Goal: Find specific page/section: Find specific page/section

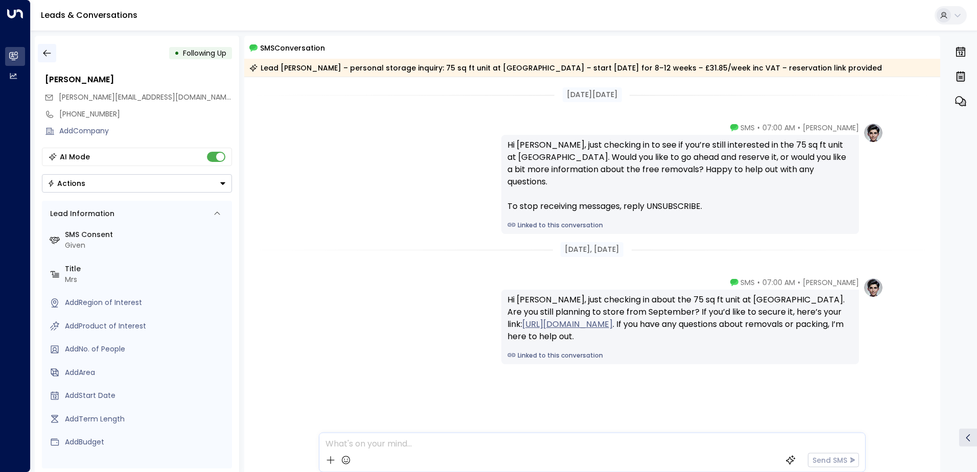
click at [40, 52] on button "button" at bounding box center [47, 53] width 18 height 18
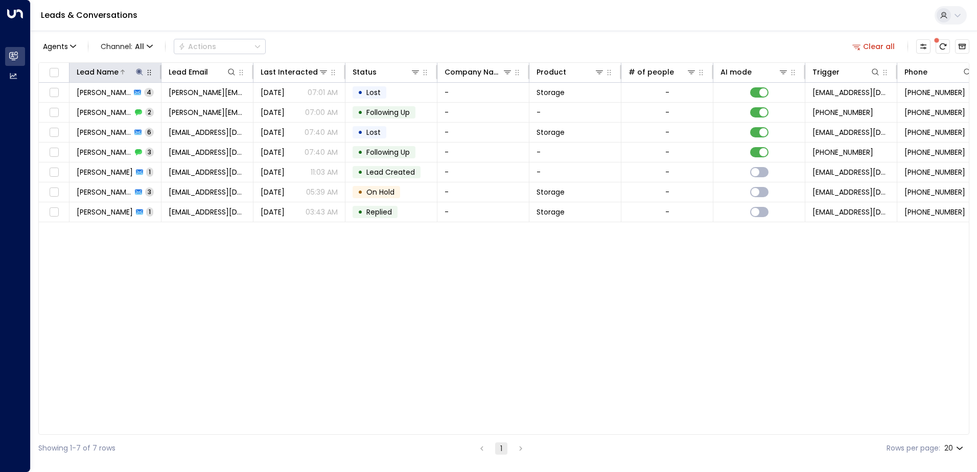
click at [138, 71] on icon at bounding box center [139, 71] width 7 height 7
type input "*"
type input "****"
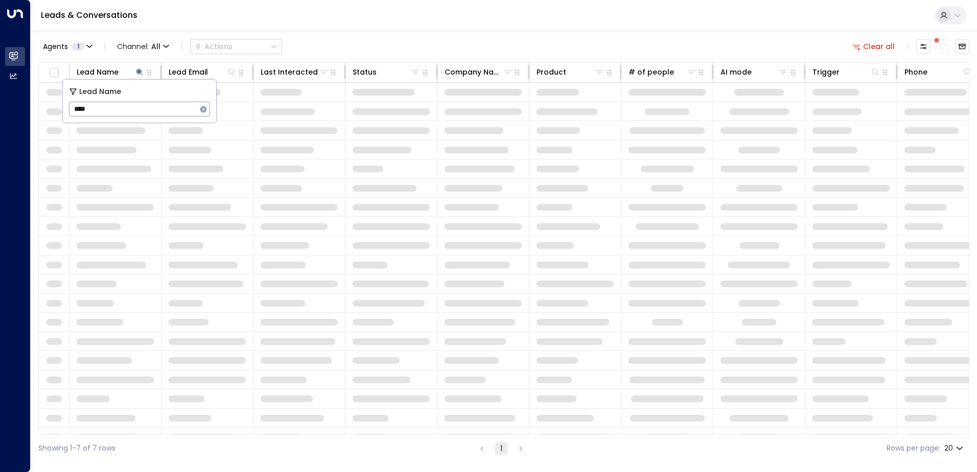
click at [314, 18] on div "Leads & Conversations" at bounding box center [504, 15] width 946 height 31
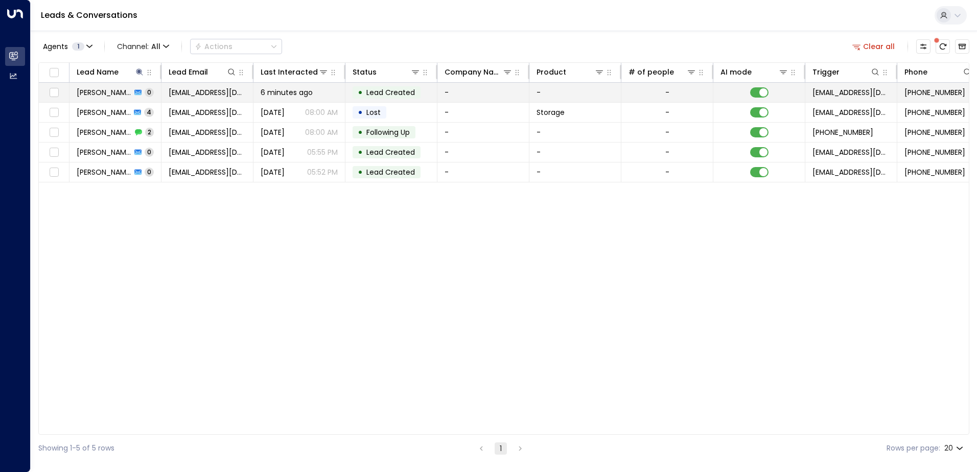
click at [105, 92] on span "[PERSON_NAME]" at bounding box center [104, 92] width 55 height 10
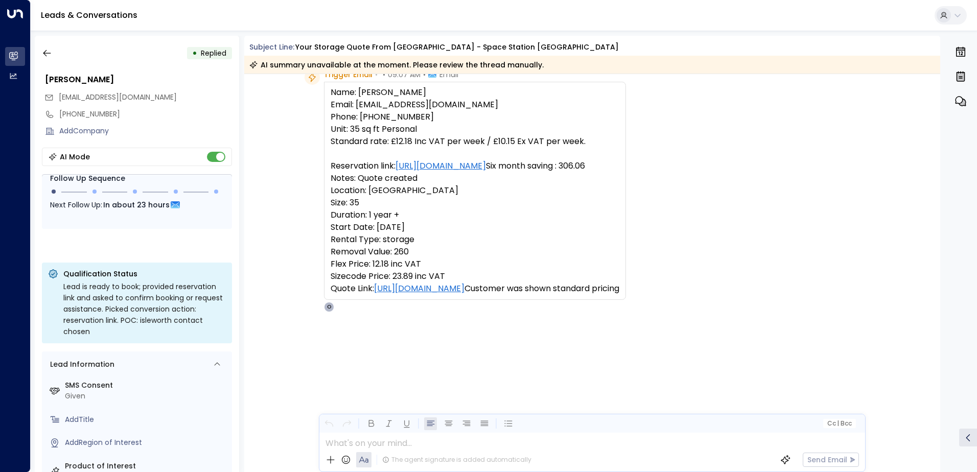
scroll to position [526, 0]
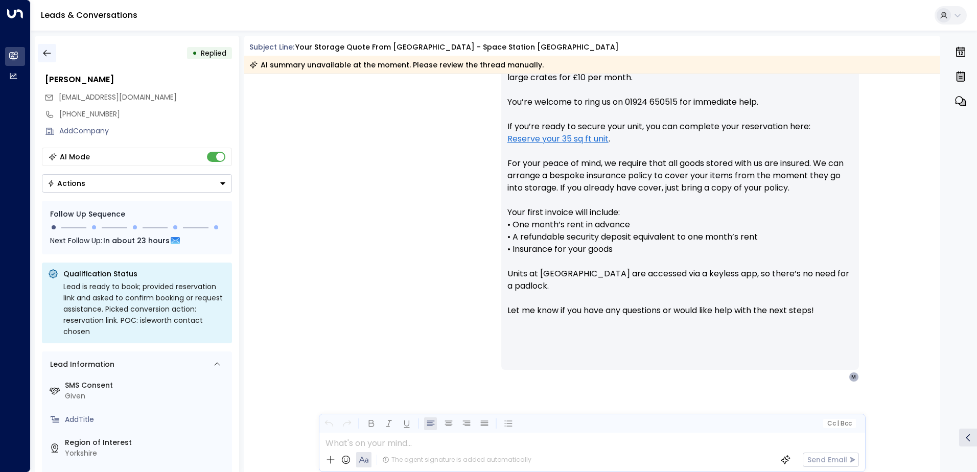
click at [51, 49] on icon "button" at bounding box center [47, 53] width 10 height 10
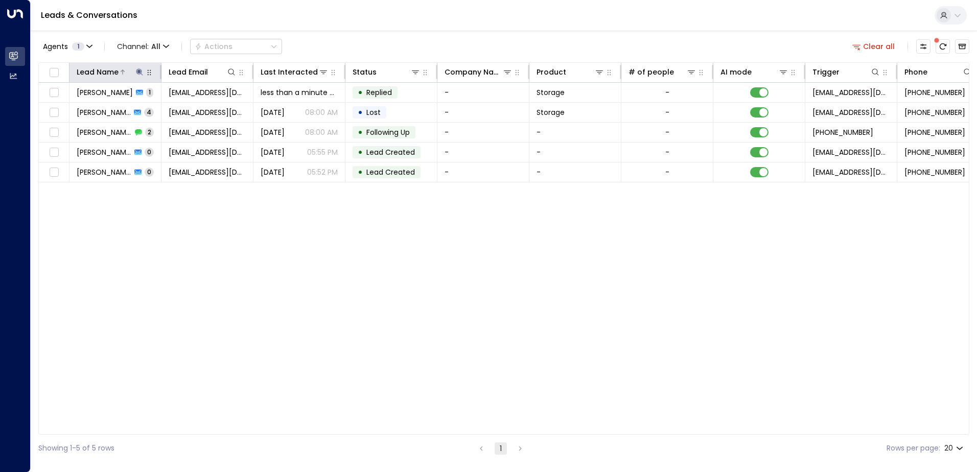
click at [139, 68] on icon at bounding box center [139, 72] width 8 height 8
type input "*"
type input "*******"
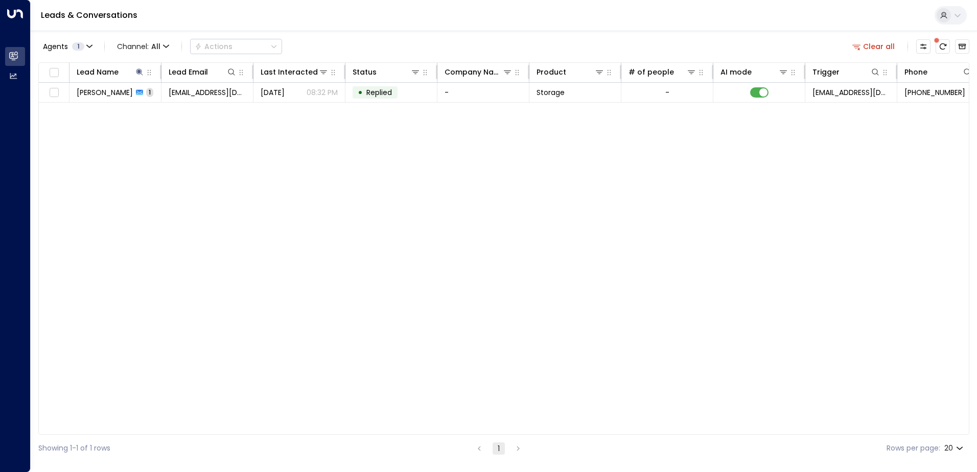
click at [331, 21] on div "Leads & Conversations" at bounding box center [504, 15] width 946 height 31
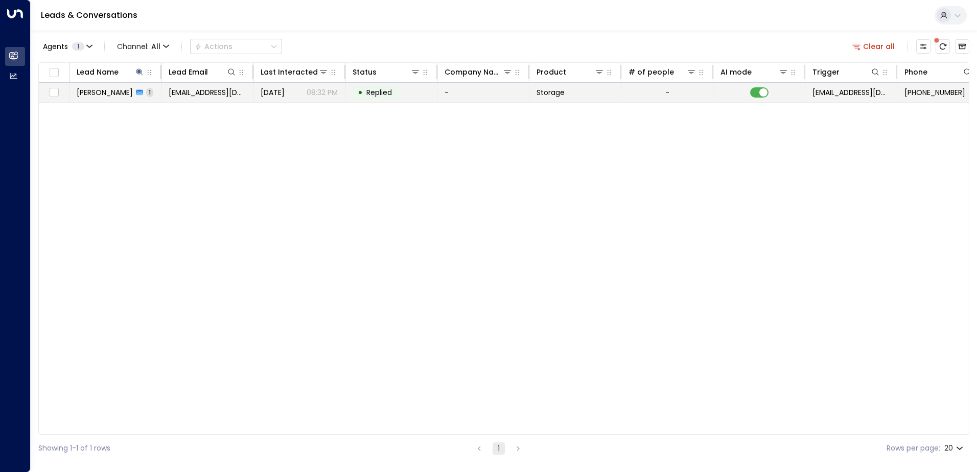
click at [108, 101] on td "[PERSON_NAME] 1" at bounding box center [115, 92] width 92 height 19
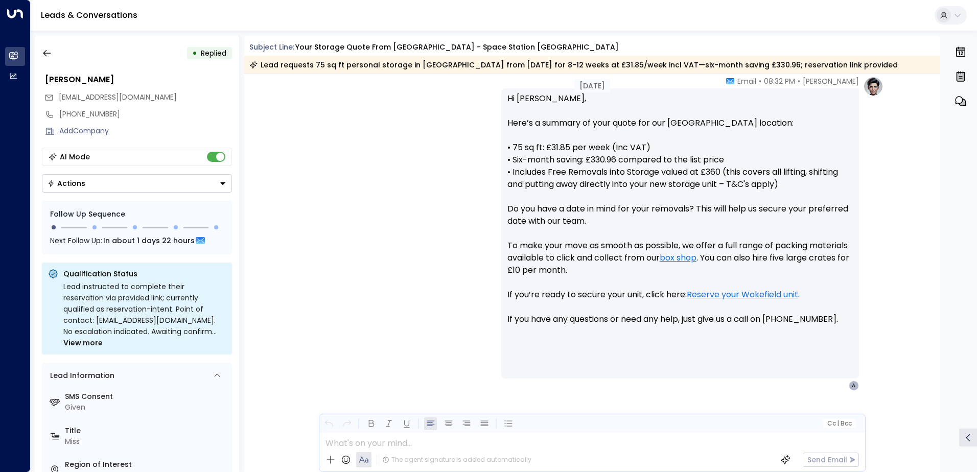
scroll to position [379, 0]
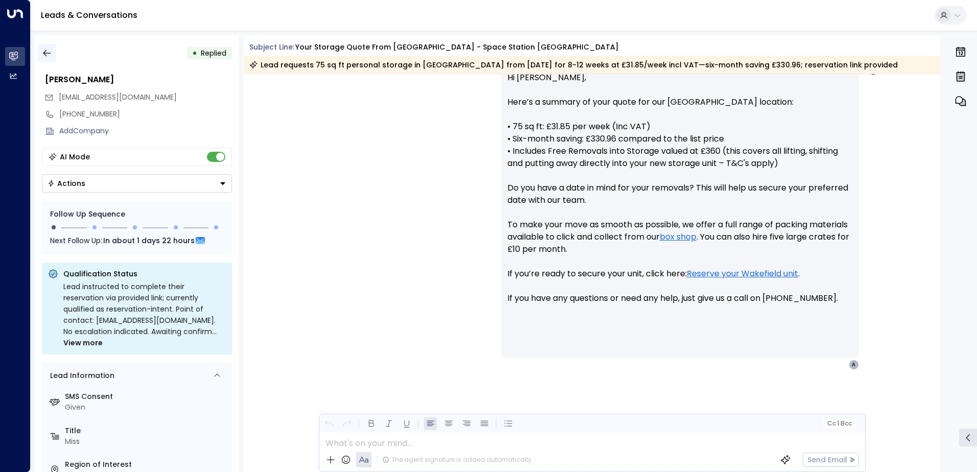
click at [51, 53] on icon "button" at bounding box center [47, 53] width 10 height 10
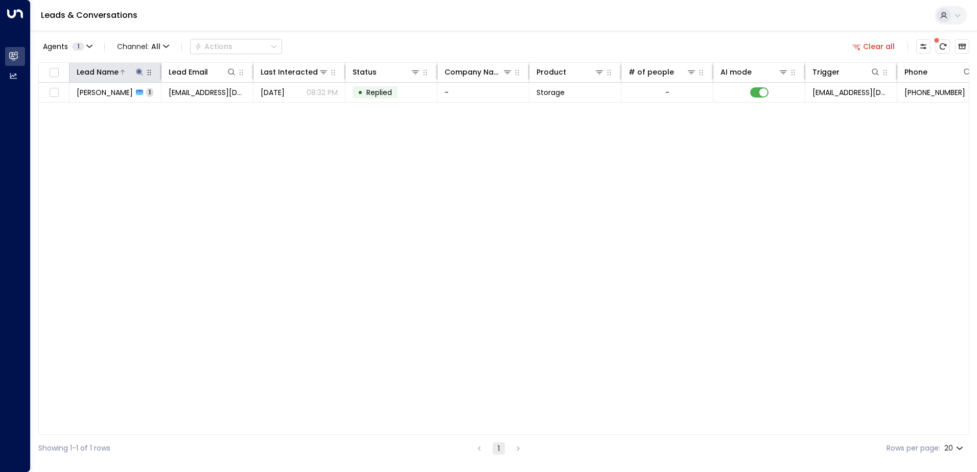
click at [139, 69] on icon at bounding box center [139, 72] width 8 height 8
type input "*"
type input "******"
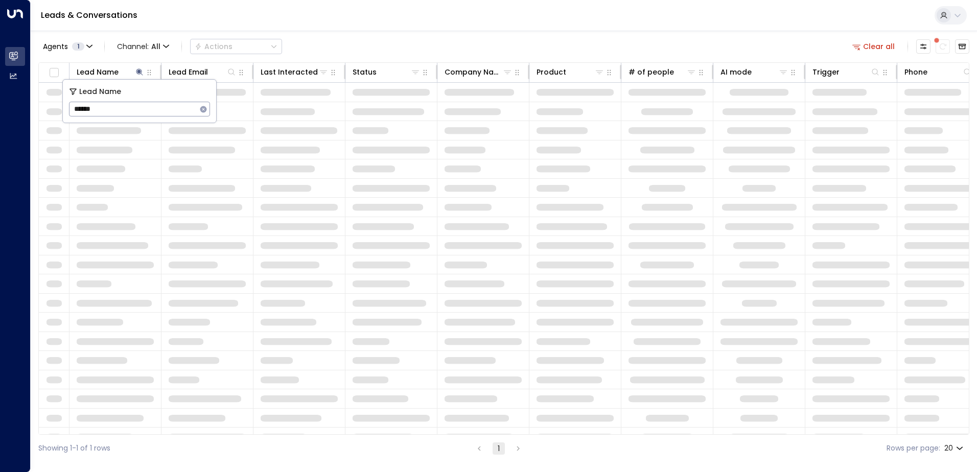
click at [381, 14] on div "Leads & Conversations" at bounding box center [504, 15] width 946 height 31
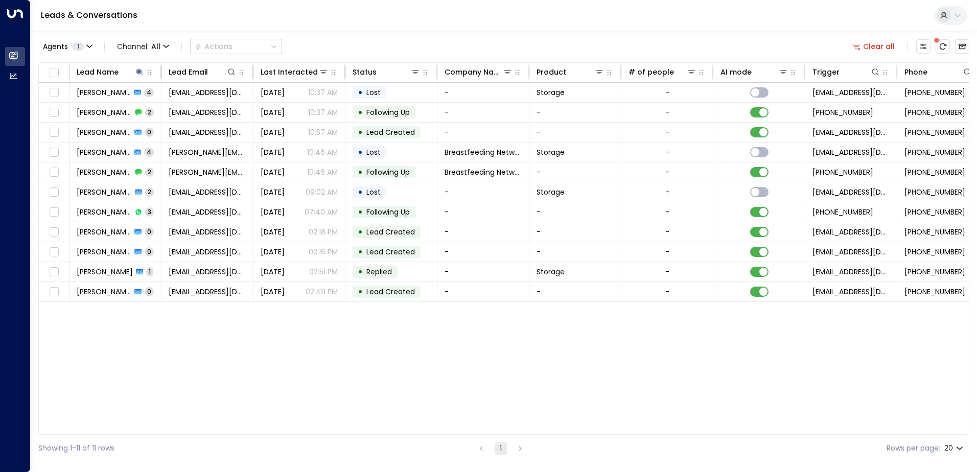
click at [113, 363] on div "Lead Name Lead Email Last Interacted Status Company Name Product # of people AI…" at bounding box center [503, 248] width 931 height 373
